Goal: Transaction & Acquisition: Purchase product/service

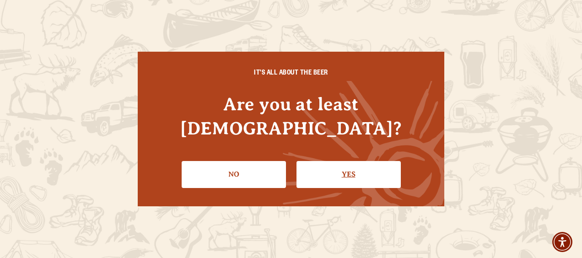
click at [346, 162] on link "Yes" at bounding box center [348, 174] width 104 height 27
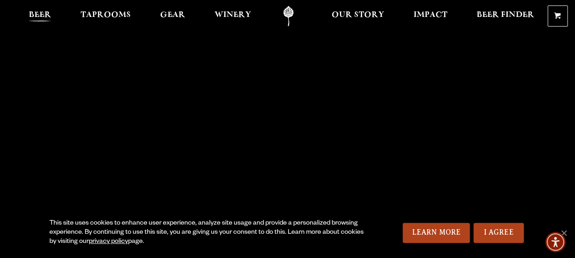
click at [47, 13] on span "Beer" at bounding box center [40, 14] width 22 height 7
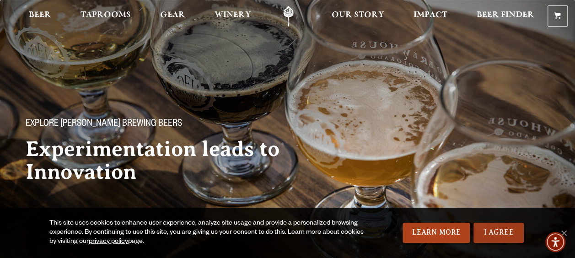
click at [503, 233] on link "I Agree" at bounding box center [498, 233] width 50 height 20
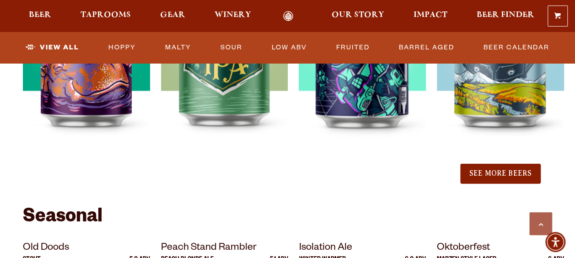
scroll to position [1116, 0]
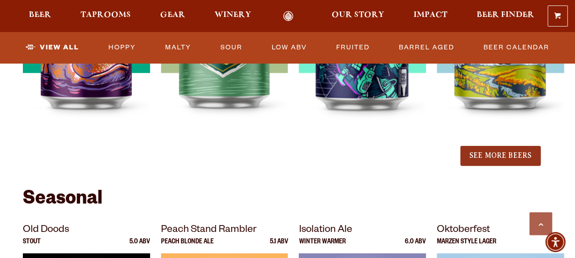
click at [501, 153] on button "See More Beers" at bounding box center [500, 156] width 80 height 20
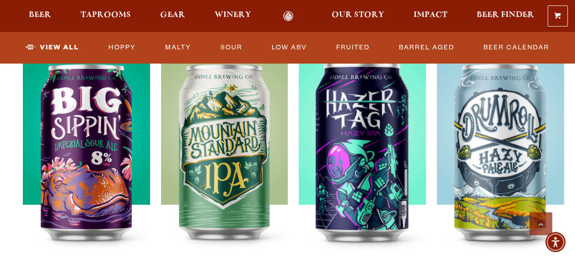
scroll to position [976, 0]
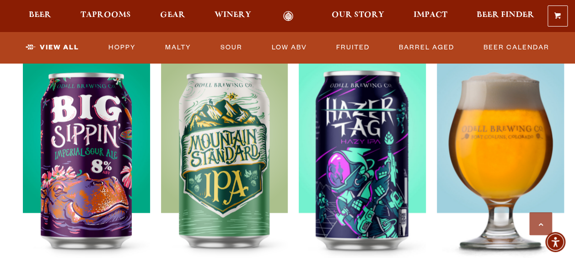
click at [498, 114] on img at bounding box center [500, 170] width 127 height 229
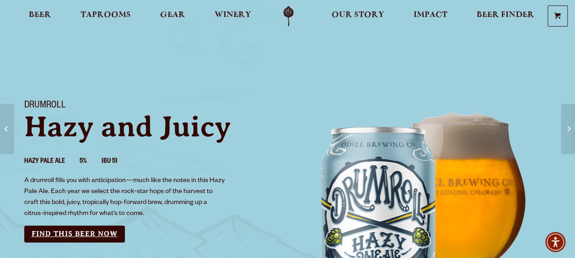
click at [67, 236] on link "Find this Beer Now" at bounding box center [74, 233] width 101 height 17
